Goal: Task Accomplishment & Management: Use online tool/utility

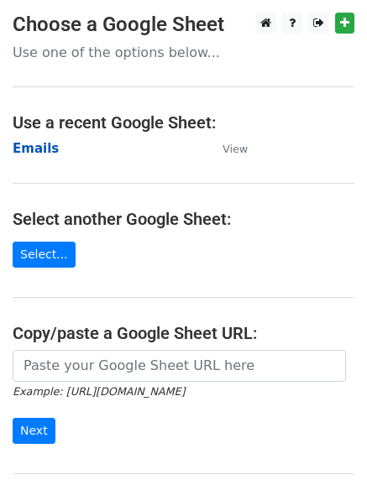
click at [34, 155] on strong "Emails" at bounding box center [36, 148] width 46 height 15
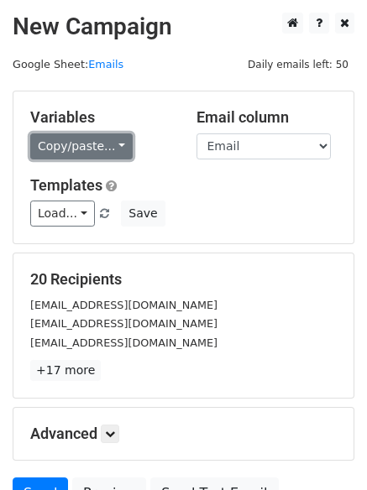
click at [73, 145] on link "Copy/paste..." at bounding box center [81, 147] width 102 height 26
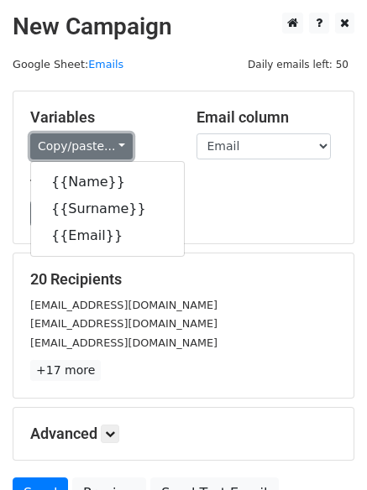
click at [87, 139] on link "Copy/paste..." at bounding box center [81, 147] width 102 height 26
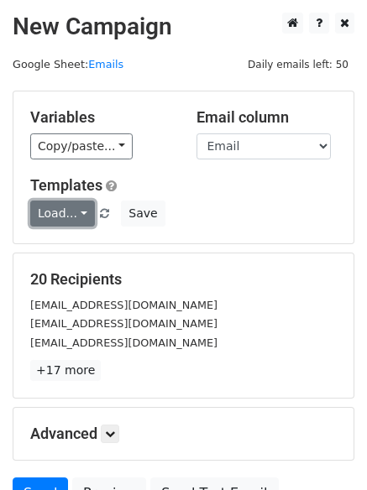
click at [67, 212] on link "Load..." at bounding box center [62, 214] width 65 height 26
click at [66, 245] on link "FCA" at bounding box center [97, 252] width 133 height 27
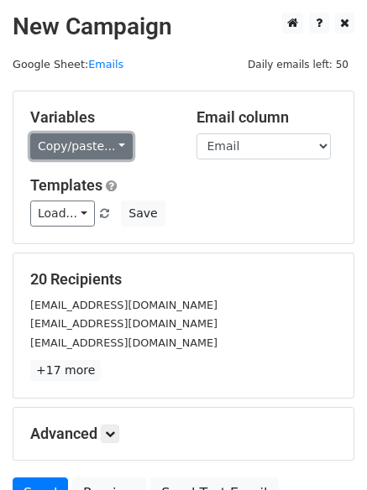
click at [75, 149] on link "Copy/paste..." at bounding box center [81, 147] width 102 height 26
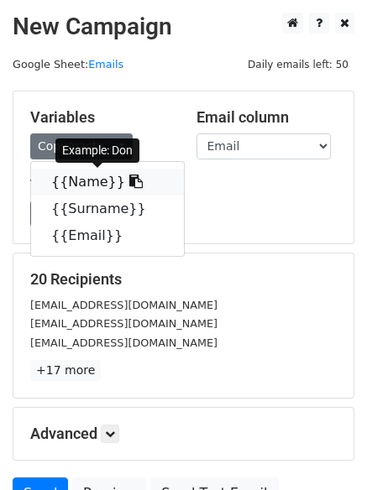
click at [66, 184] on link "{{Name}}" at bounding box center [107, 182] width 153 height 27
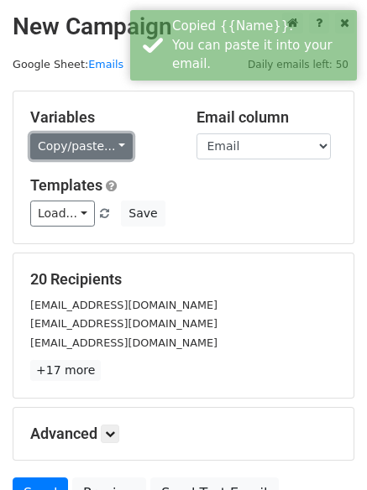
click at [85, 144] on link "Copy/paste..." at bounding box center [81, 147] width 102 height 26
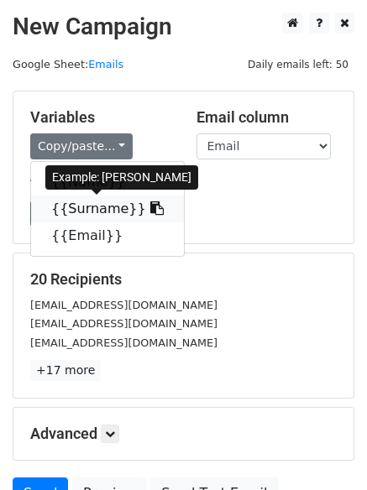
click at [72, 209] on link "{{Surname}}" at bounding box center [107, 209] width 153 height 27
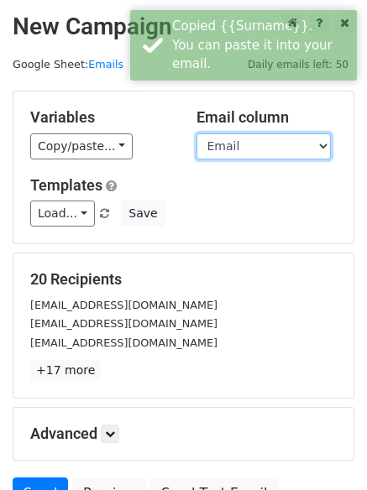
click at [244, 145] on select "Name Surname Email" at bounding box center [264, 147] width 134 height 26
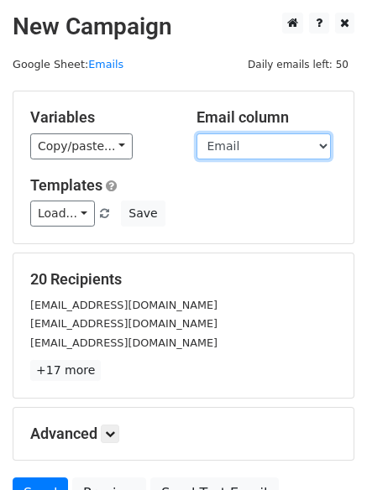
click at [244, 145] on select "Name Surname Email" at bounding box center [264, 147] width 134 height 26
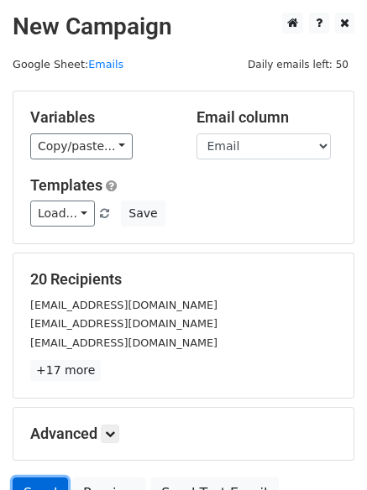
click at [43, 480] on link "Send" at bounding box center [40, 494] width 55 height 32
